Goal: Task Accomplishment & Management: Complete application form

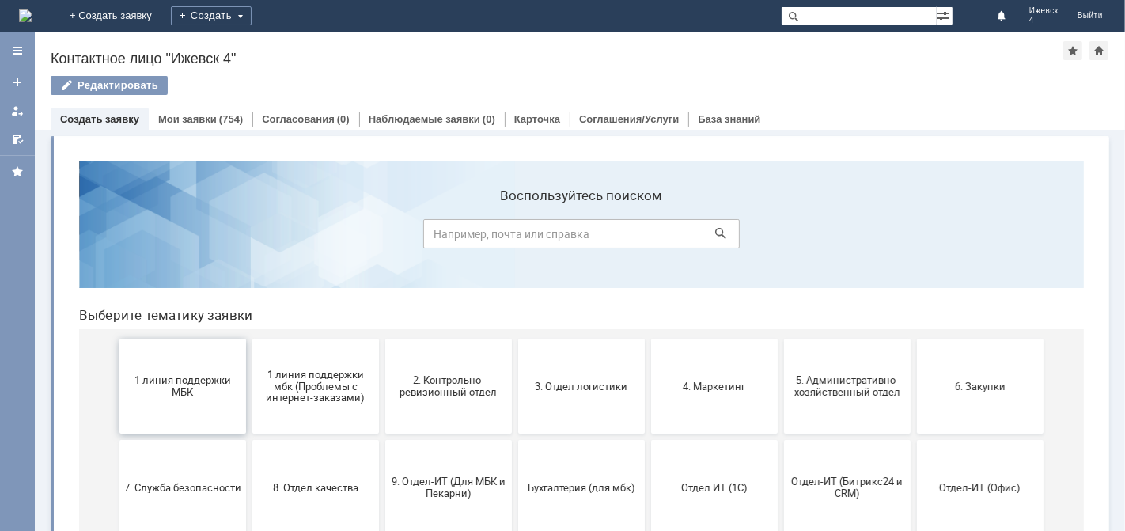
drag, startPoint x: 192, startPoint y: 381, endPoint x: 257, endPoint y: 529, distance: 162.3
click at [192, 381] on span "1 линия поддержки МБК" at bounding box center [181, 385] width 117 height 24
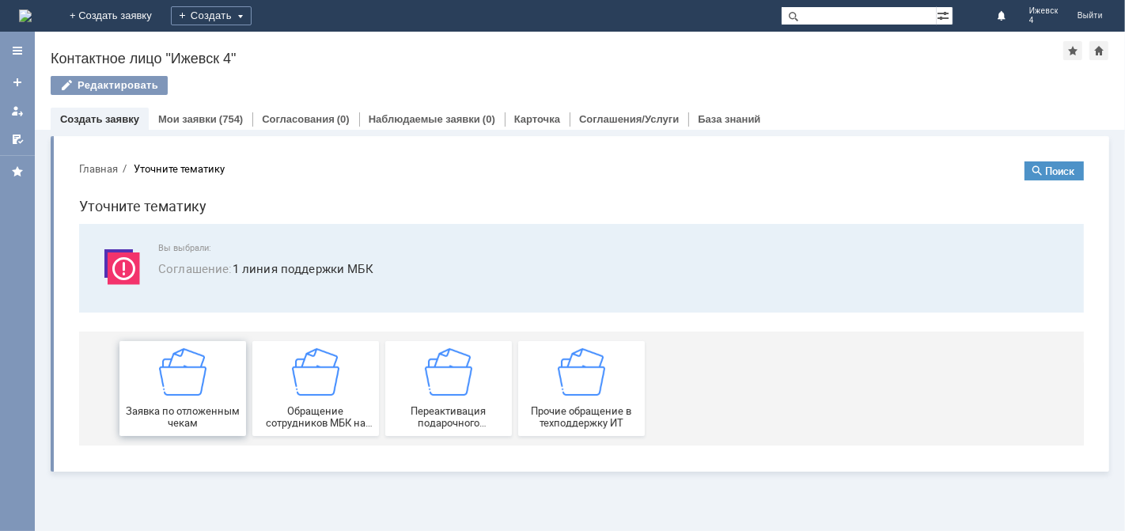
click at [208, 372] on div "Заявка по отложенным чекам" at bounding box center [181, 387] width 117 height 81
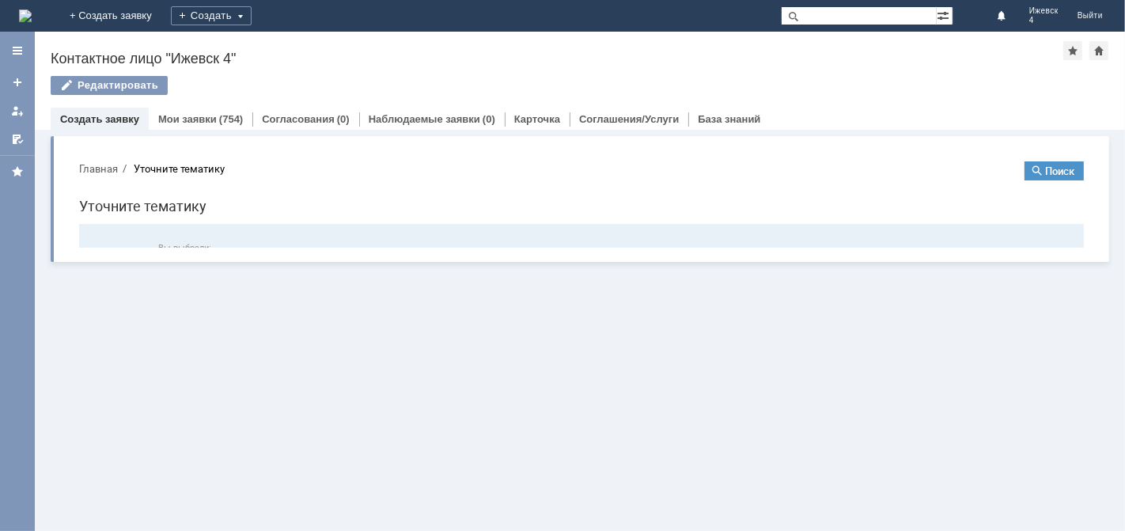
click at [208, 372] on link "Запрос на обслуживание" at bounding box center [182, 410] width 127 height 95
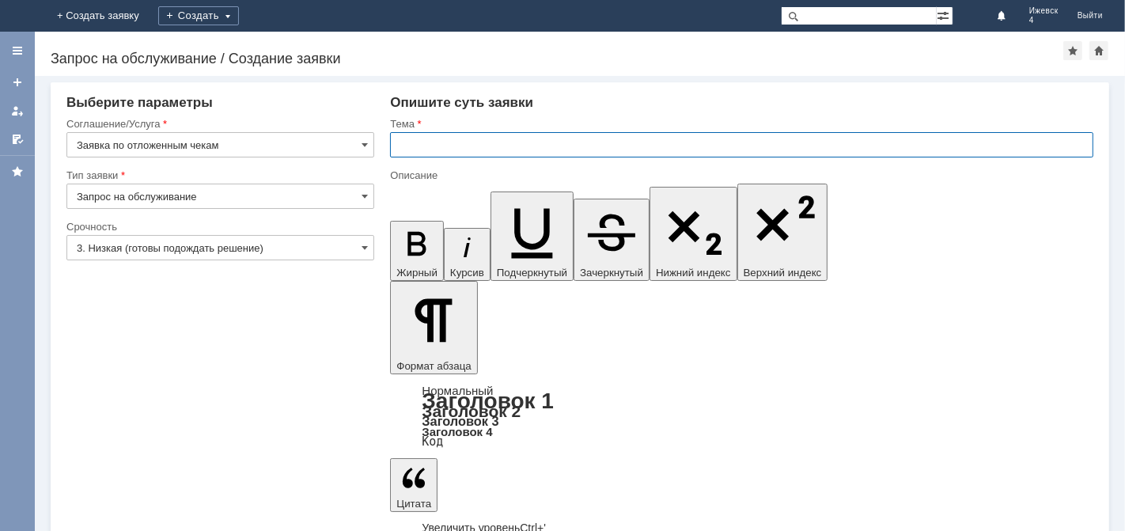
click at [438, 144] on input "text" at bounding box center [741, 144] width 703 height 25
type input "Отложенные чеки за 30.09.25. МБК Ижевск 4"
click at [401, 149] on input "Отложенные чеки за 30.09.25. МБК Ижевск 4" at bounding box center [741, 144] width 703 height 25
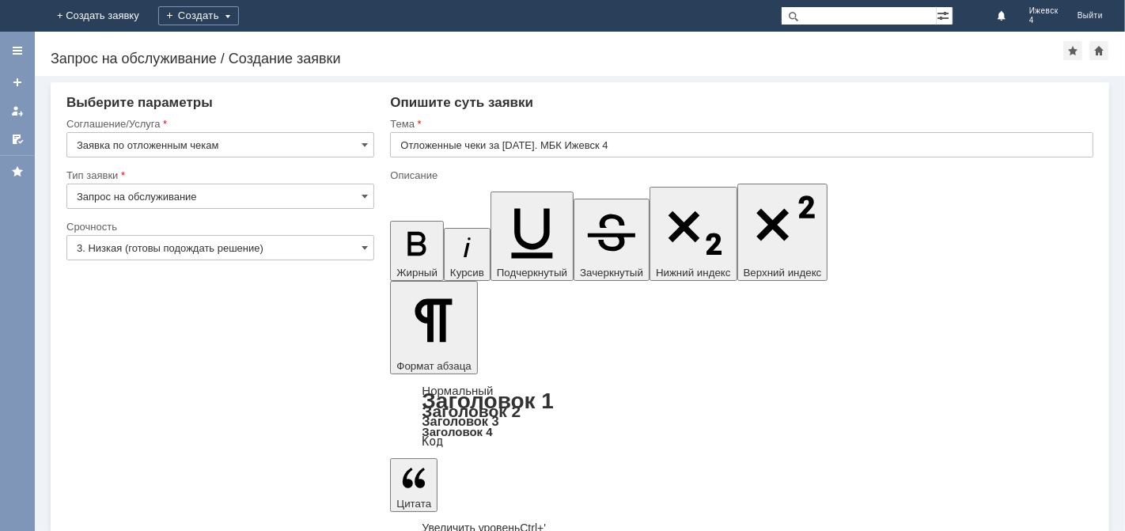
scroll to position [502, 5]
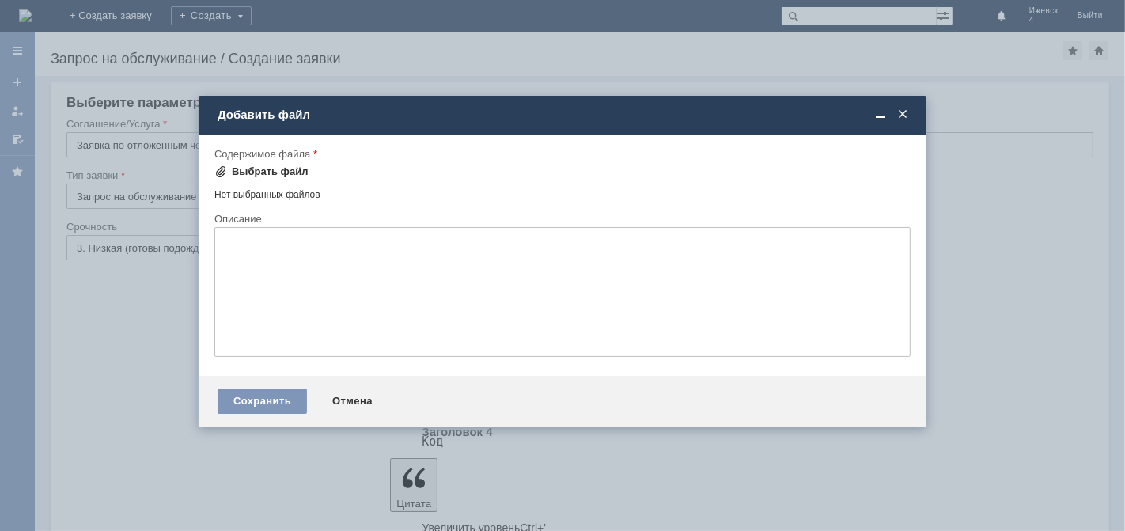
click at [294, 170] on div "Выбрать файл" at bounding box center [270, 171] width 77 height 13
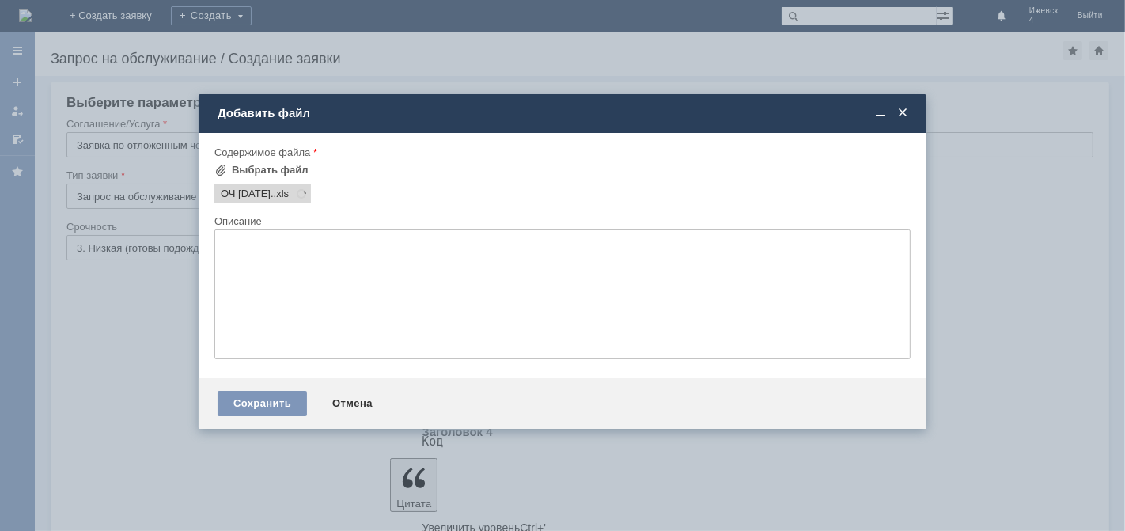
scroll to position [0, 0]
click at [285, 403] on div "Сохранить" at bounding box center [262, 403] width 89 height 25
